Goal: Transaction & Acquisition: Purchase product/service

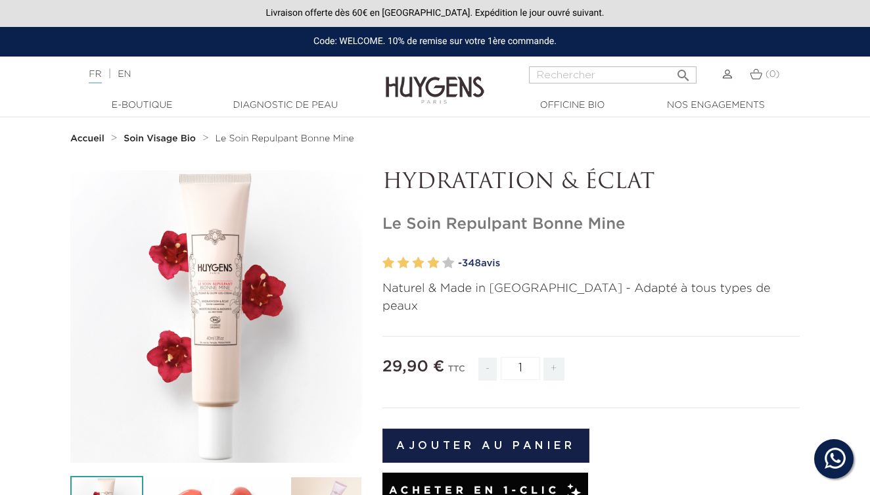
click at [225, 339] on icon "" at bounding box center [217, 317] width 66 height 66
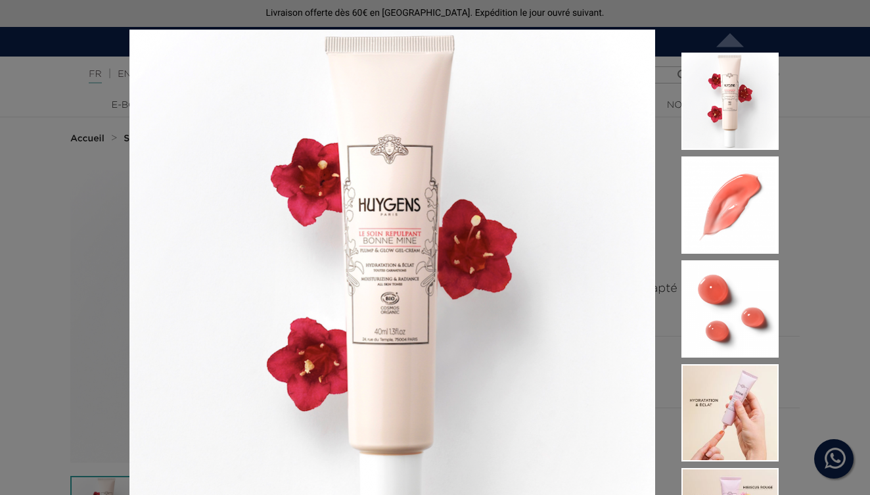
click at [816, 98] on div "Naturel & Made in France - Adapté à tous types de peaux  " at bounding box center [435, 247] width 870 height 495
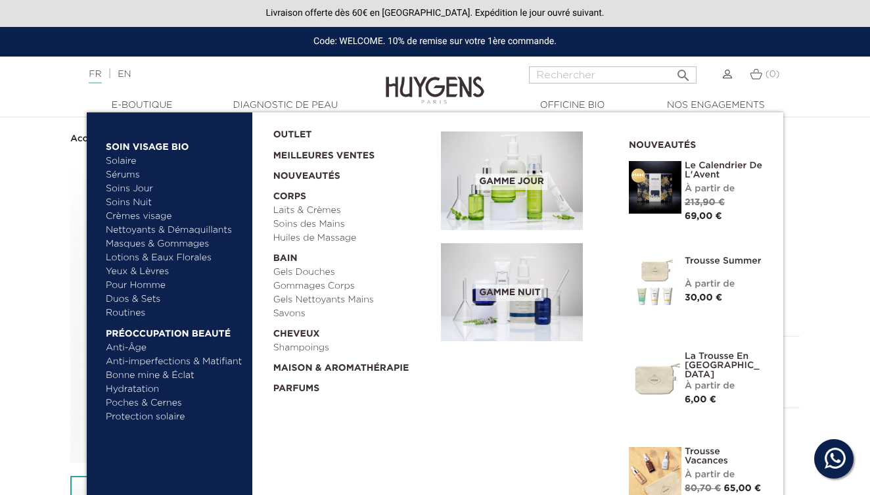
click at [132, 189] on link "Soins Jour" at bounding box center [174, 189] width 137 height 14
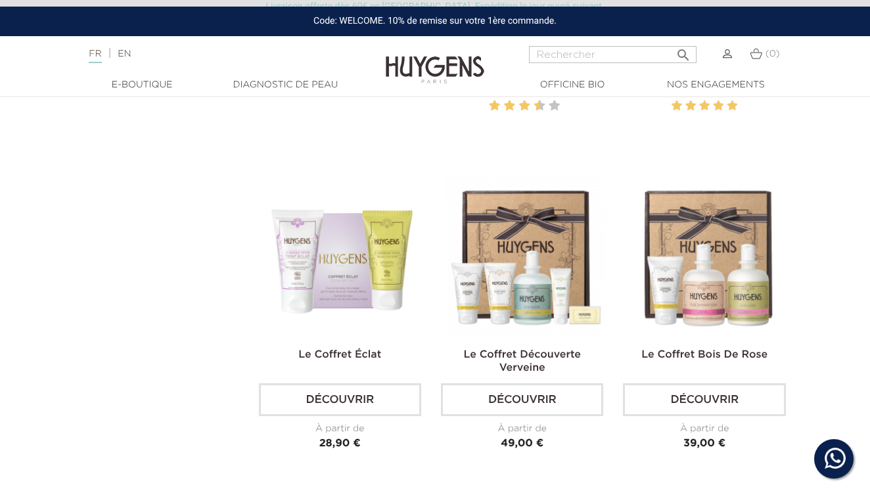
scroll to position [2819, 4]
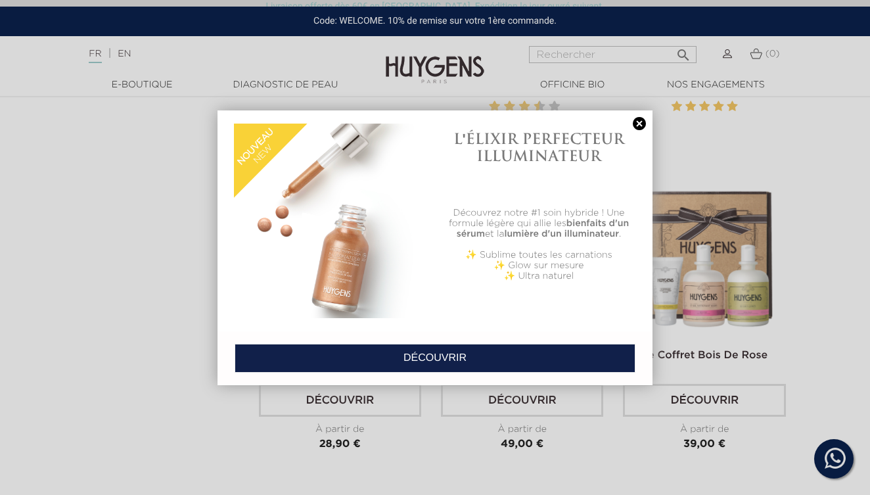
click at [640, 118] on link at bounding box center [639, 124] width 18 height 14
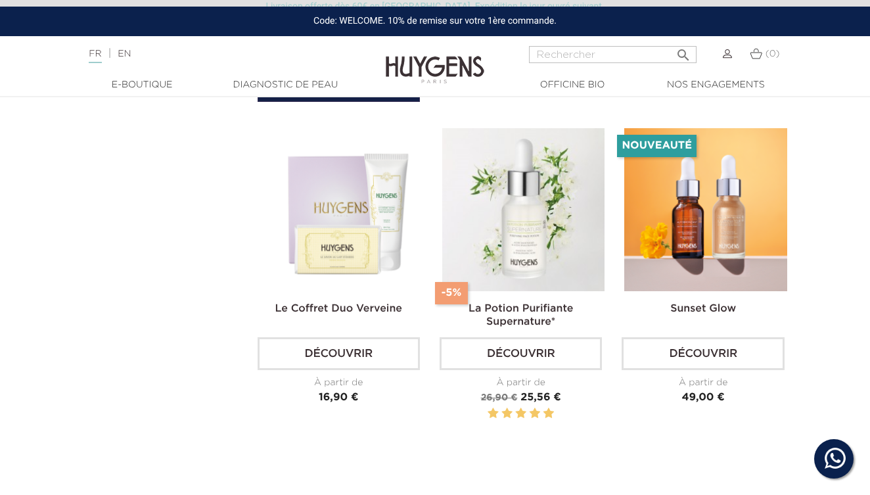
scroll to position [3189, 5]
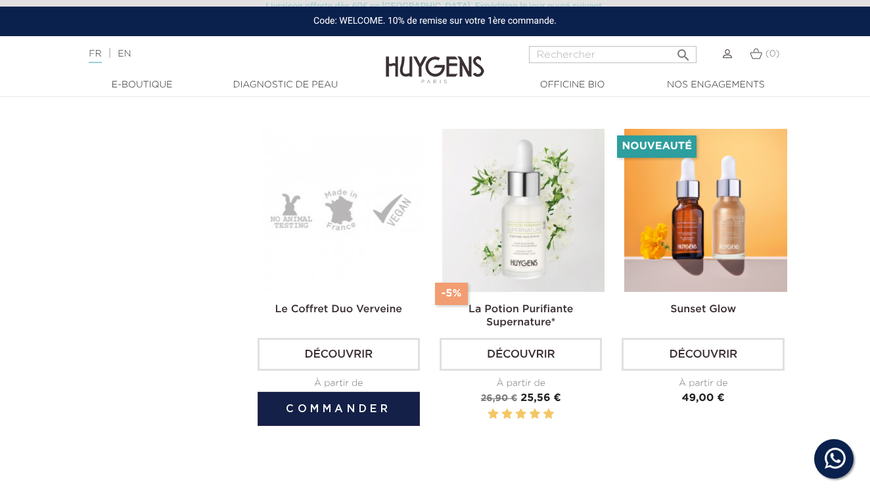
click at [303, 233] on img at bounding box center [341, 210] width 162 height 162
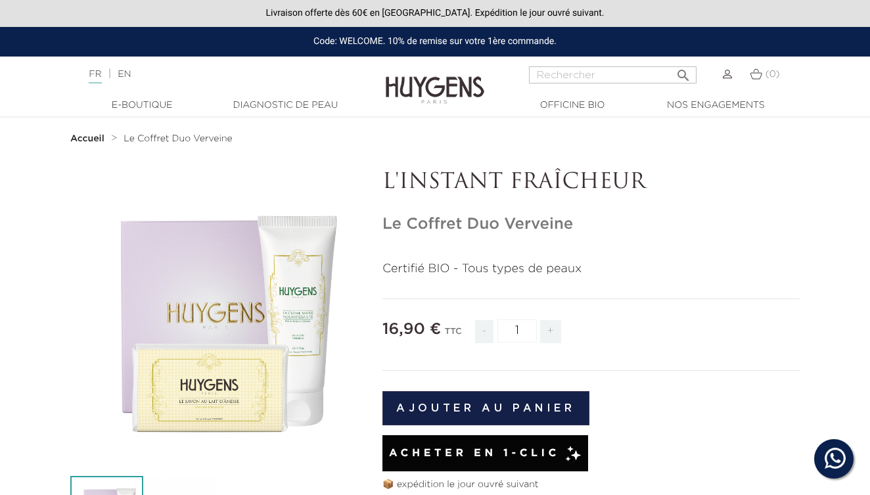
click at [294, 298] on div "" at bounding box center [216, 316] width 293 height 293
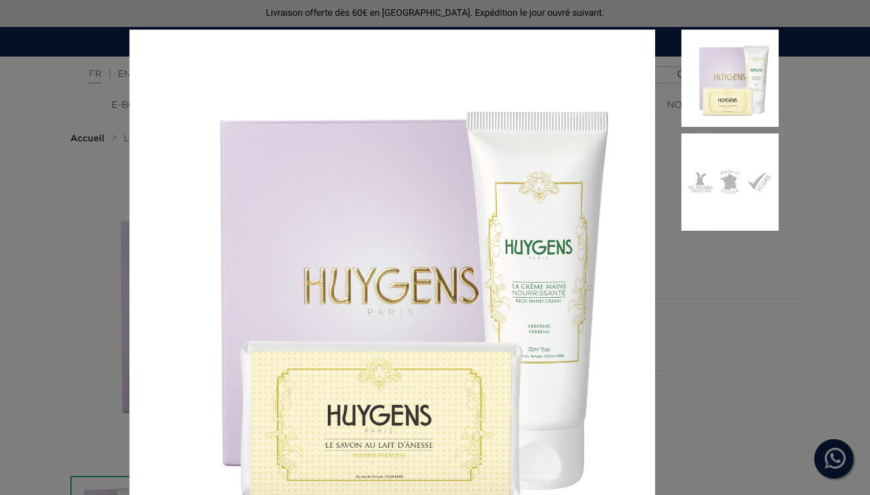
click at [837, 116] on div "Certifié BIO - Tous types de peaux" at bounding box center [435, 247] width 870 height 495
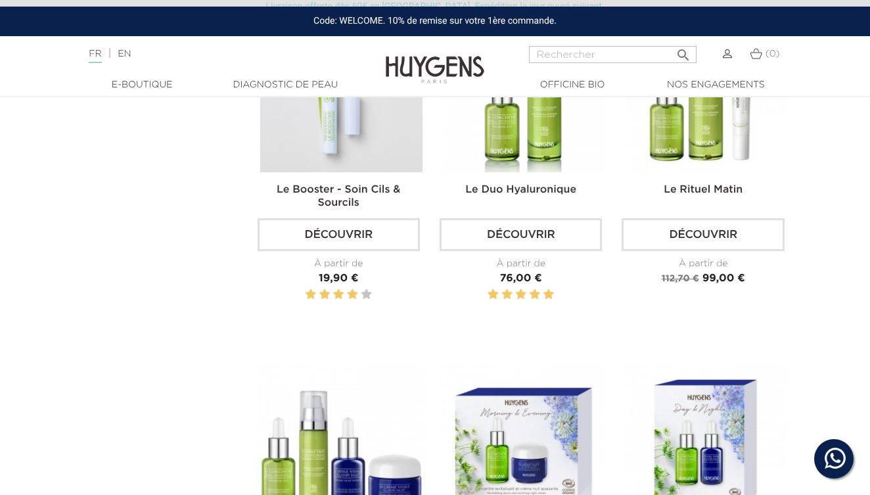
scroll to position [2177, 5]
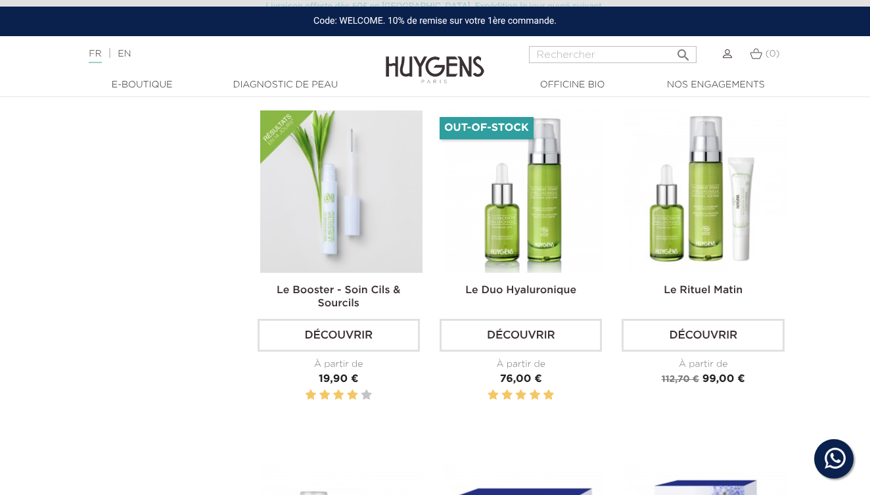
click at [586, 45] on nav "Langue : FR | EN Français English  Rechercher (0) " at bounding box center [435, 52] width 870 height 33
click at [552, 50] on input "Rechercher" at bounding box center [613, 54] width 168 height 17
paste input "La Crème Jour Concentrée Hyaluronique 20ml"
type input "La Crème Jour Concentrée Hyaluronique"
click at [683, 50] on button " Rechercher" at bounding box center [684, 51] width 24 height 18
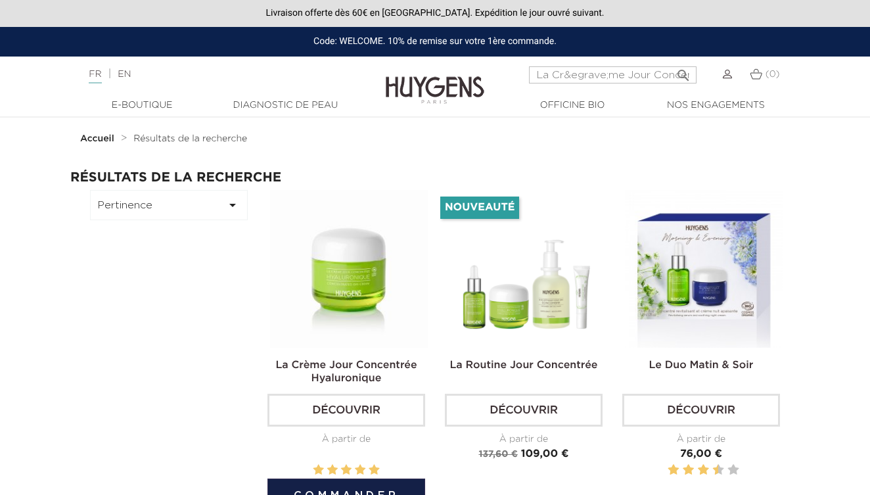
click at [365, 282] on img at bounding box center [349, 269] width 158 height 158
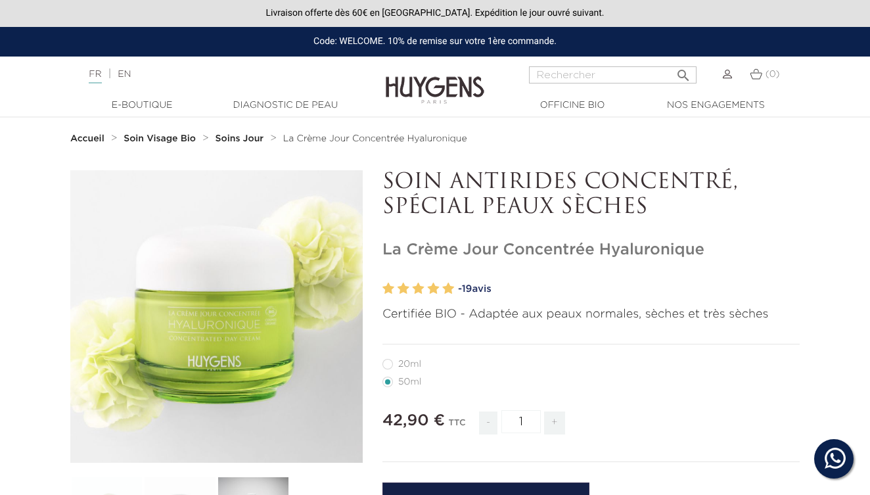
click at [404, 359] on label27"] "20ml" at bounding box center [410, 364] width 55 height 11
radio input "true"
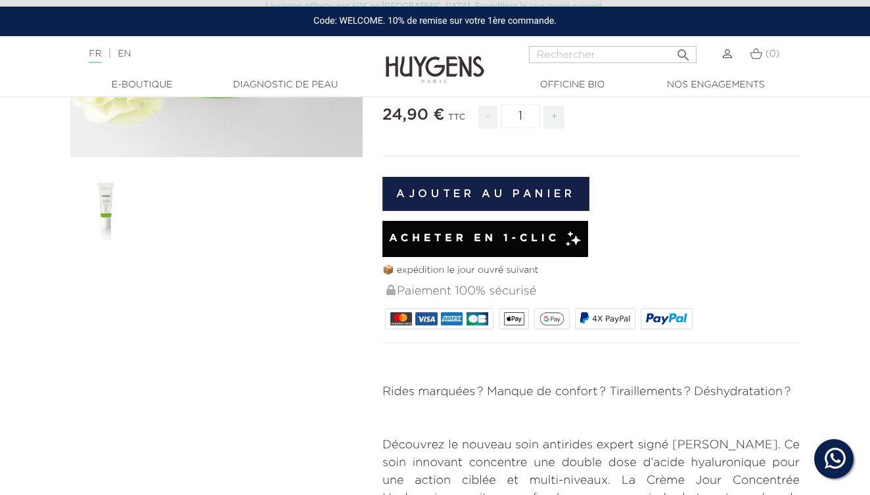
scroll to position [305, 0]
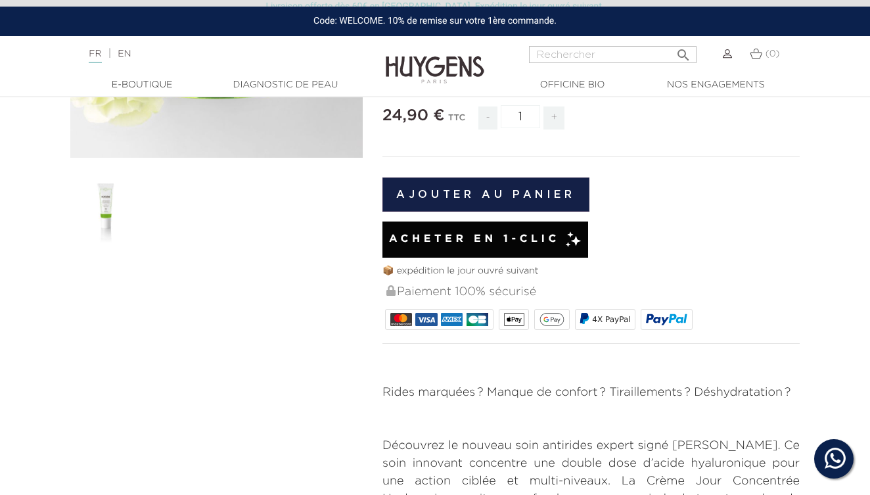
click at [106, 217] on img at bounding box center [106, 207] width 73 height 73
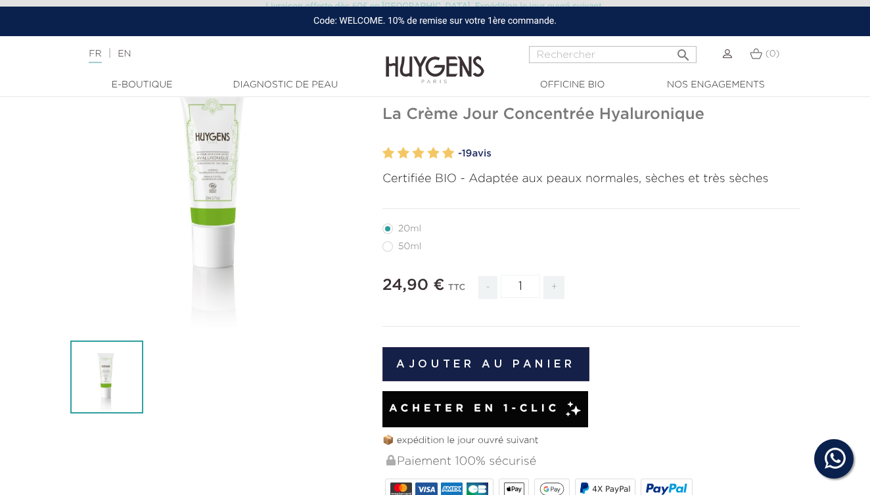
scroll to position [135, 0]
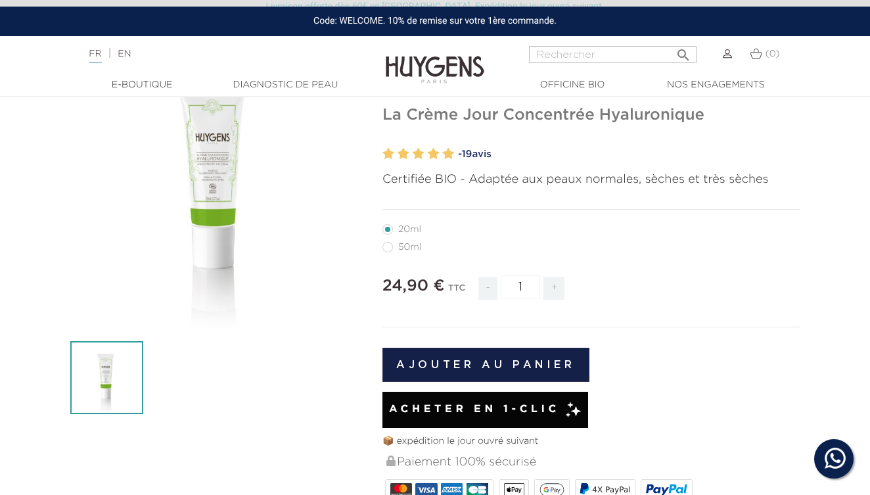
click at [221, 172] on icon "" at bounding box center [217, 182] width 66 height 66
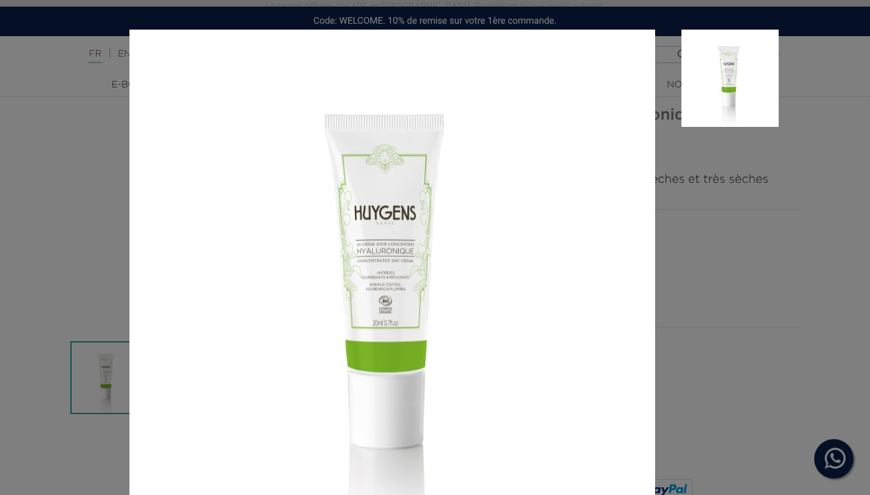
click at [730, 296] on aside at bounding box center [717, 307] width 124 height 555
